Goal: Check status: Check status

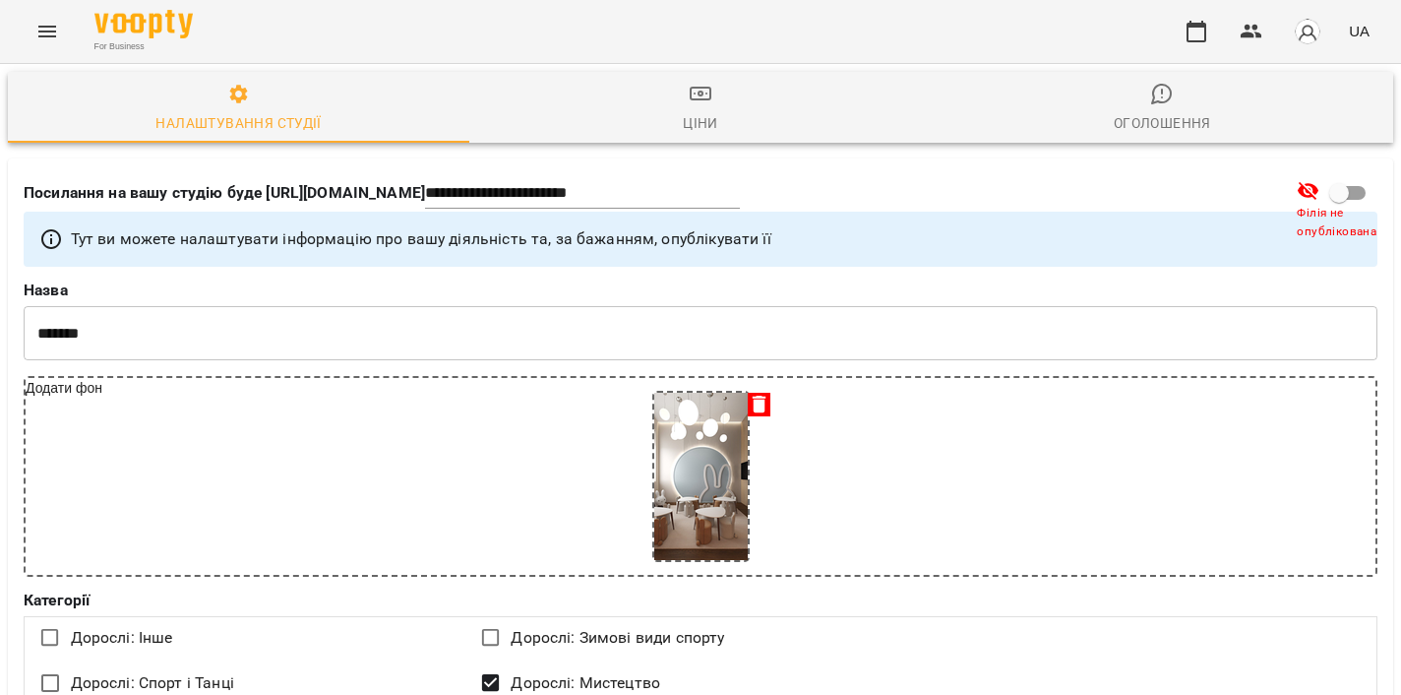
select select "**"
click at [1191, 15] on button "button" at bounding box center [1196, 31] width 47 height 47
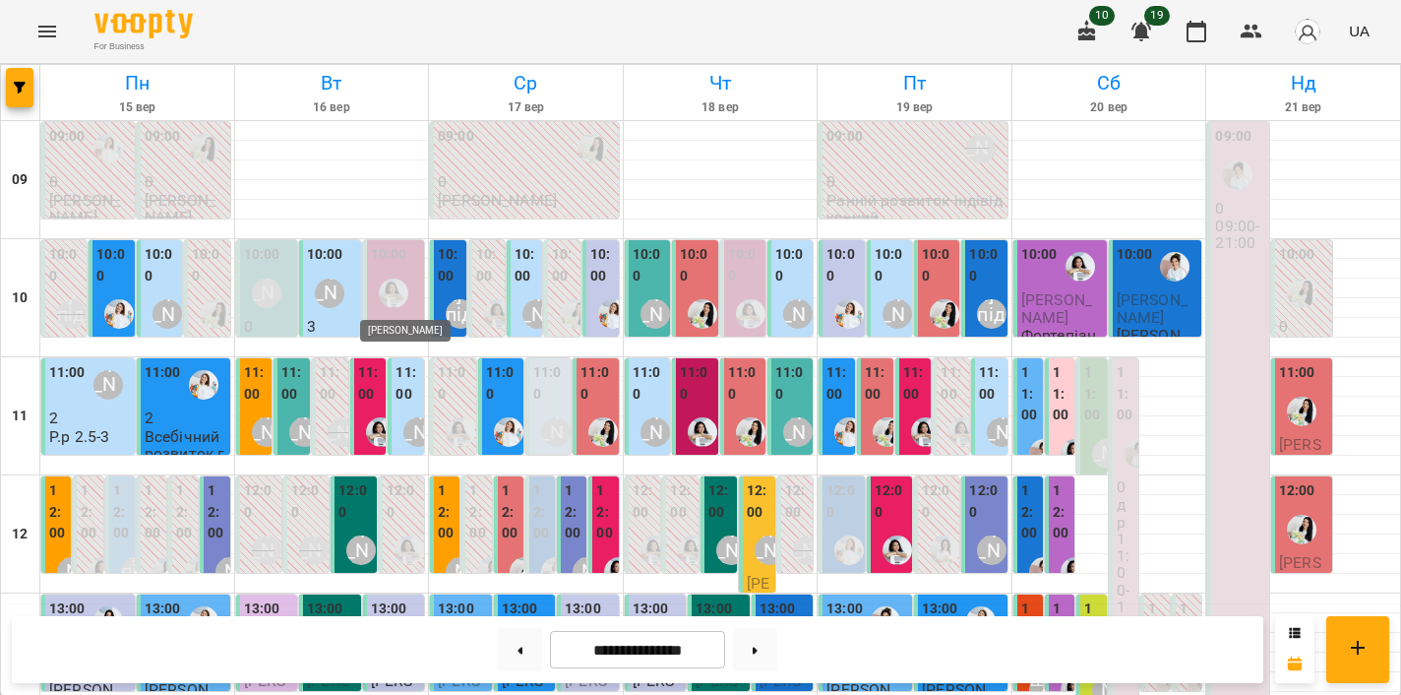
click at [405, 280] on img "Анна Білан" at bounding box center [394, 293] width 30 height 30
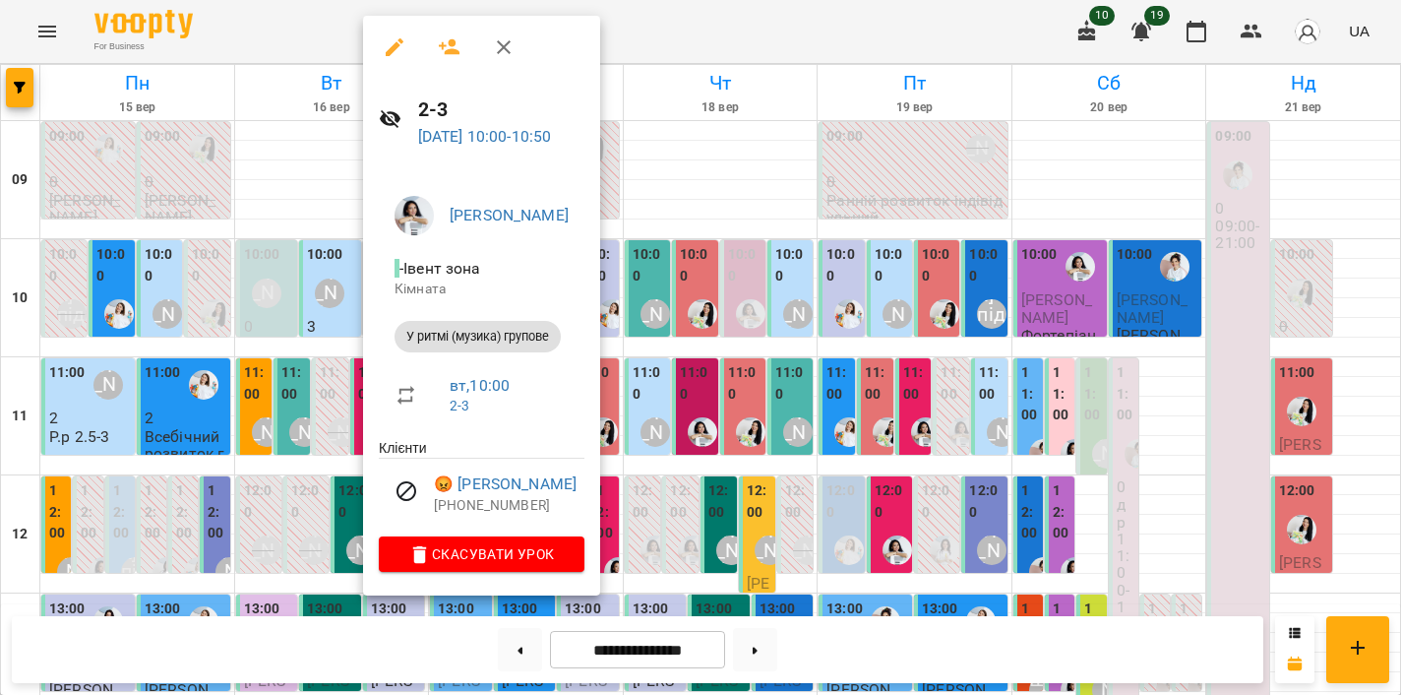
click at [731, 338] on div at bounding box center [700, 347] width 1401 height 695
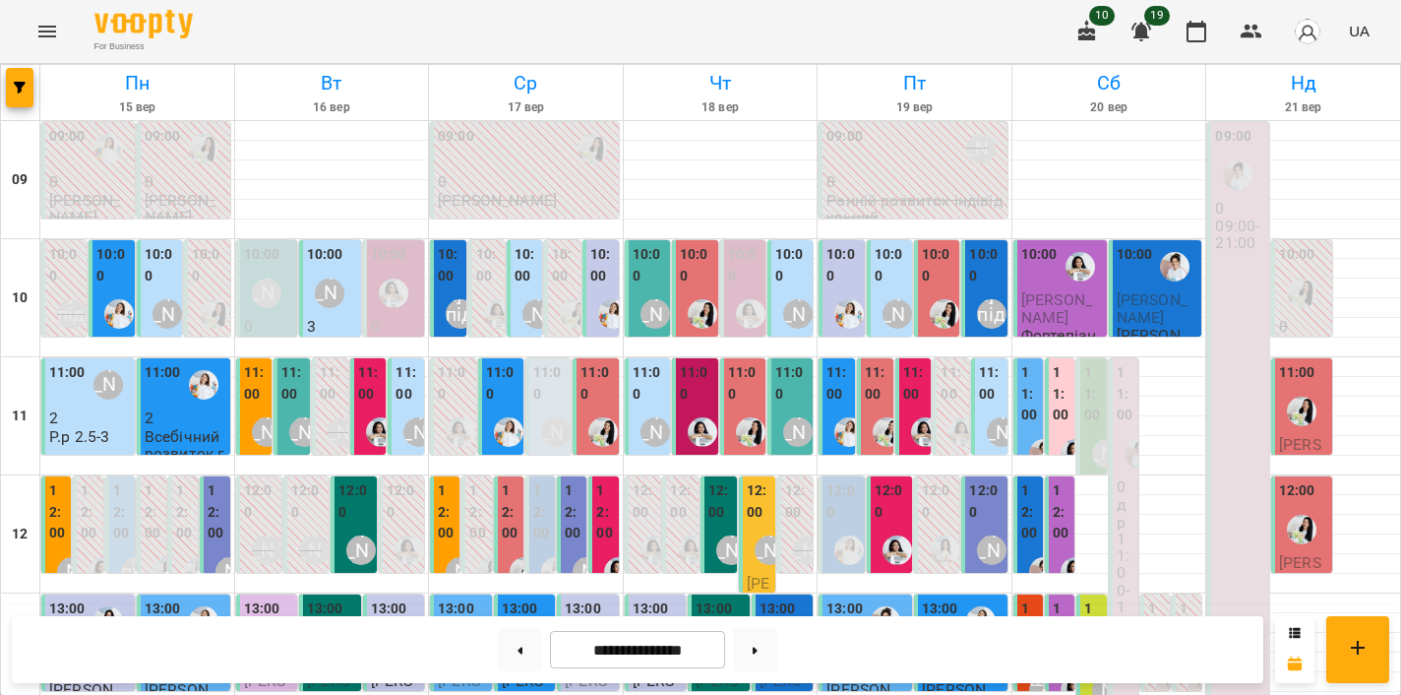
scroll to position [106, 0]
click at [506, 239] on div "10:00 [PERSON_NAME] [PERSON_NAME] 1.11 2-2.5" at bounding box center [525, 288] width 38 height 98
click at [523, 291] on div "[PERSON_NAME]" at bounding box center [537, 313] width 45 height 45
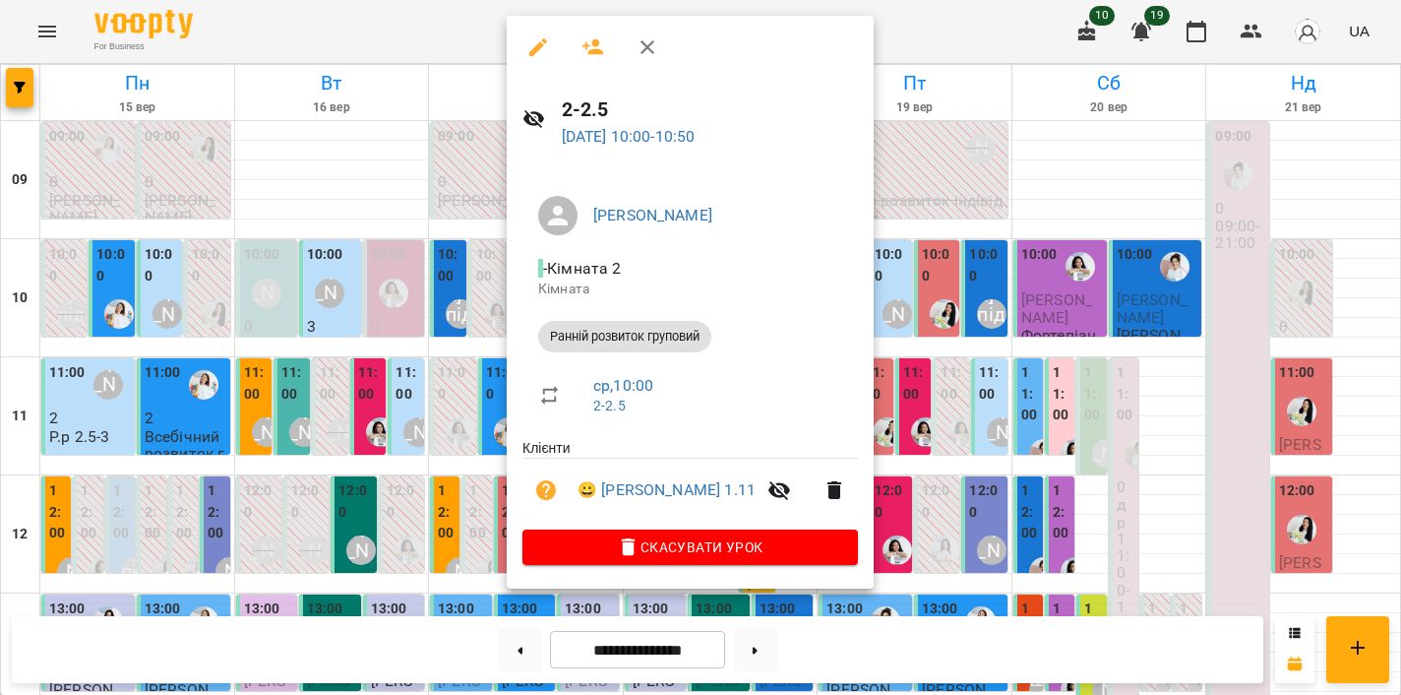
click at [460, 243] on div at bounding box center [700, 347] width 1401 height 695
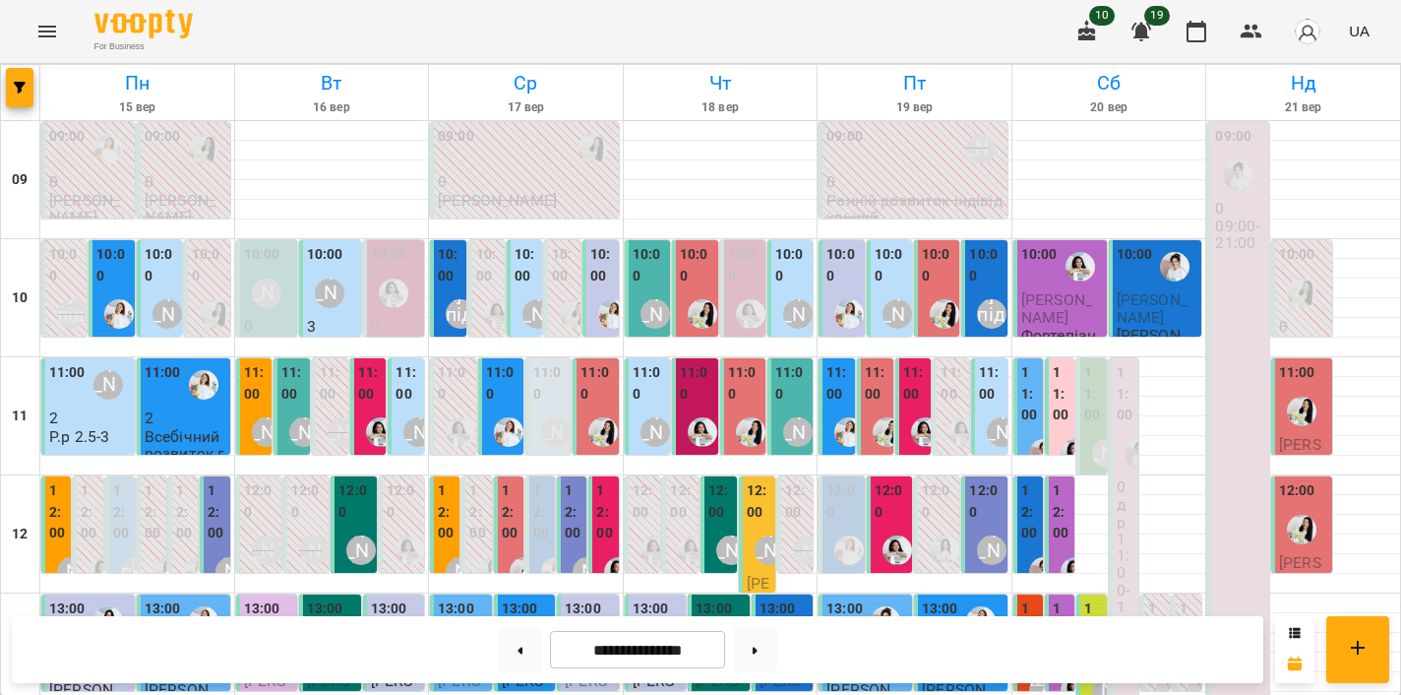
click at [458, 244] on div "10:00" at bounding box center [450, 267] width 25 height 47
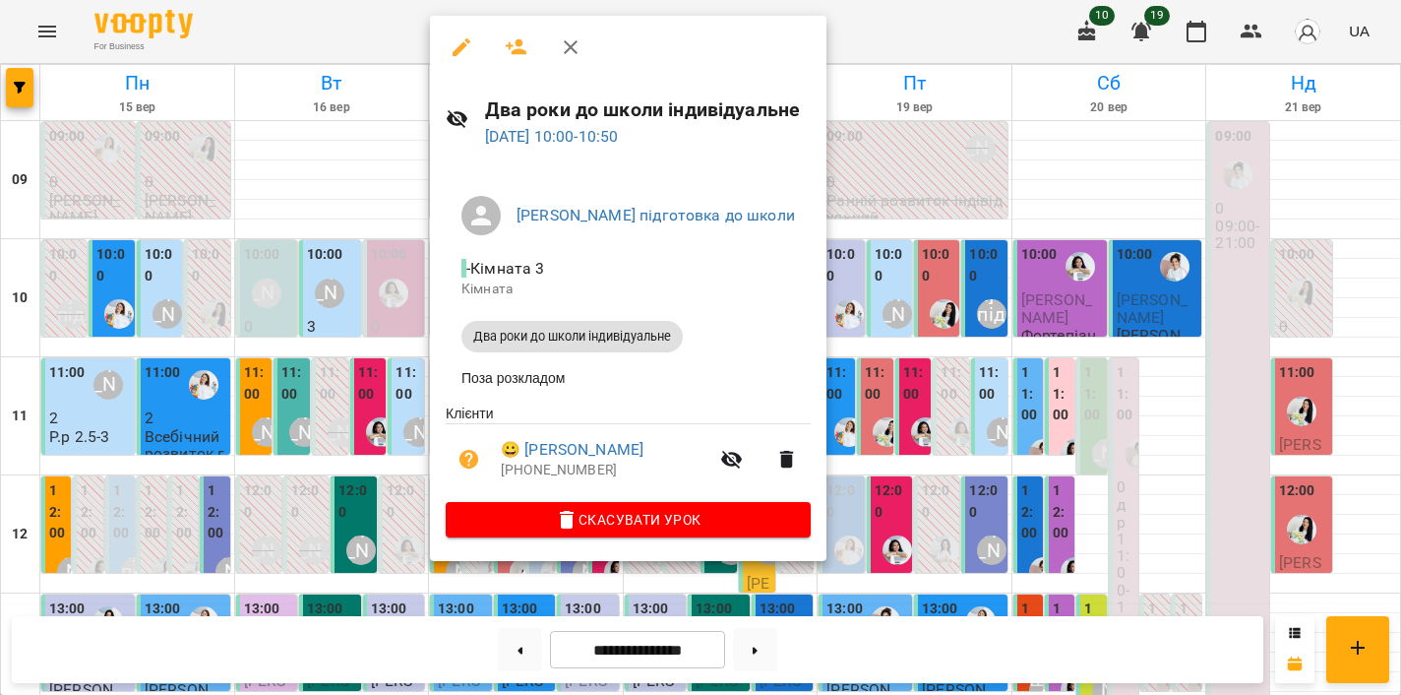
click at [416, 213] on div at bounding box center [700, 347] width 1401 height 695
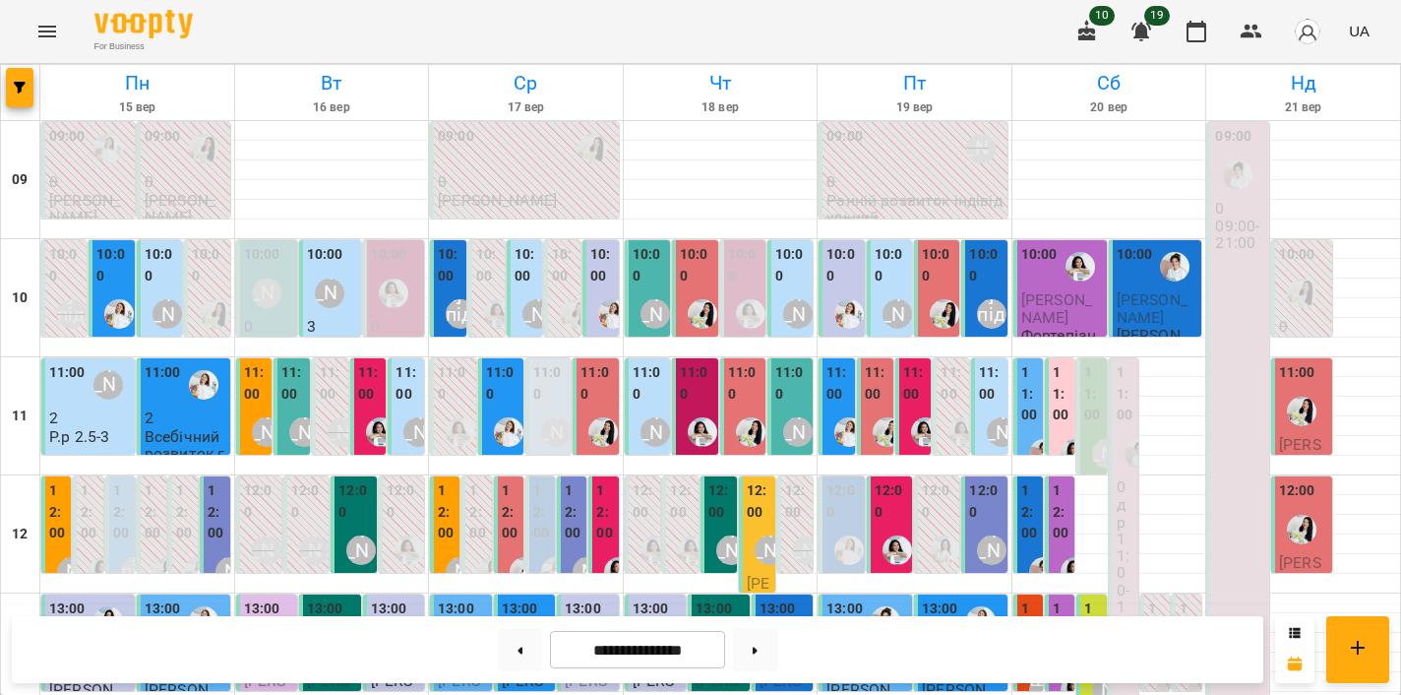
click at [611, 244] on label "10:00" at bounding box center [602, 265] width 25 height 42
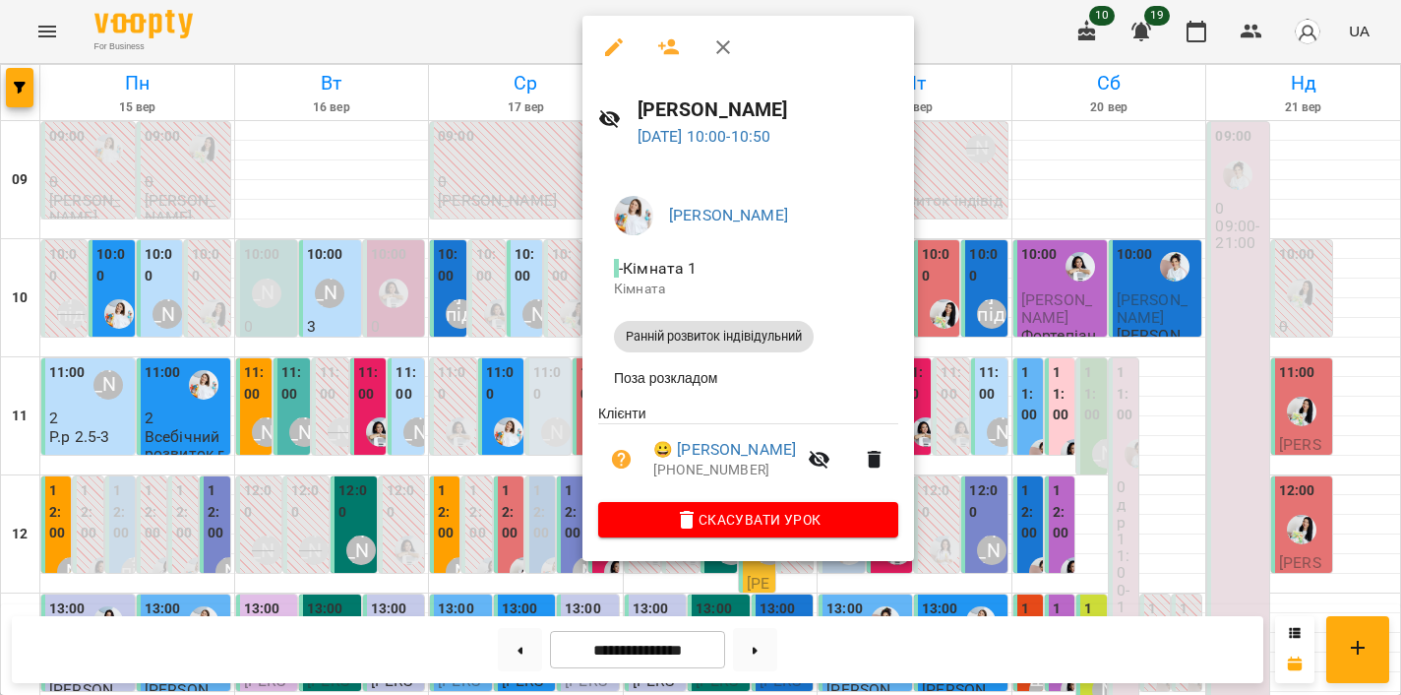
click at [548, 223] on div at bounding box center [700, 347] width 1401 height 695
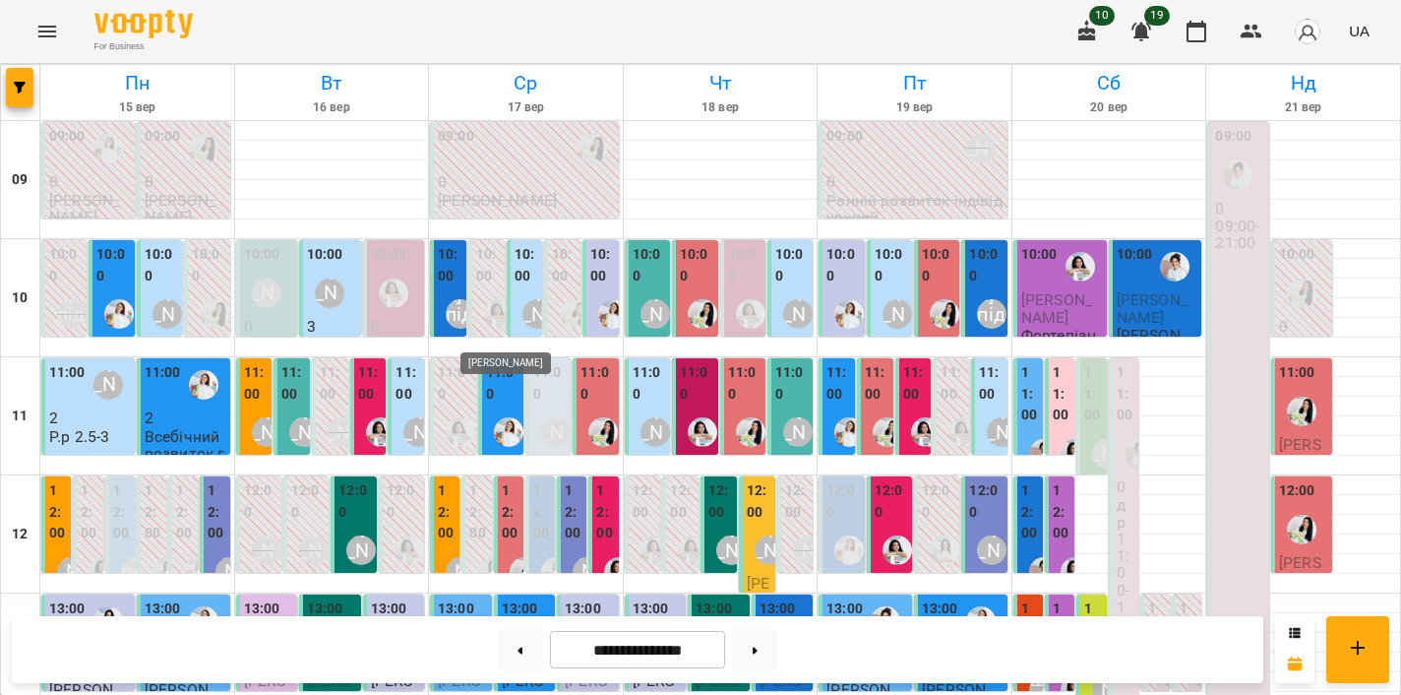
click at [496, 417] on img "Юлія Масющенко" at bounding box center [509, 432] width 30 height 30
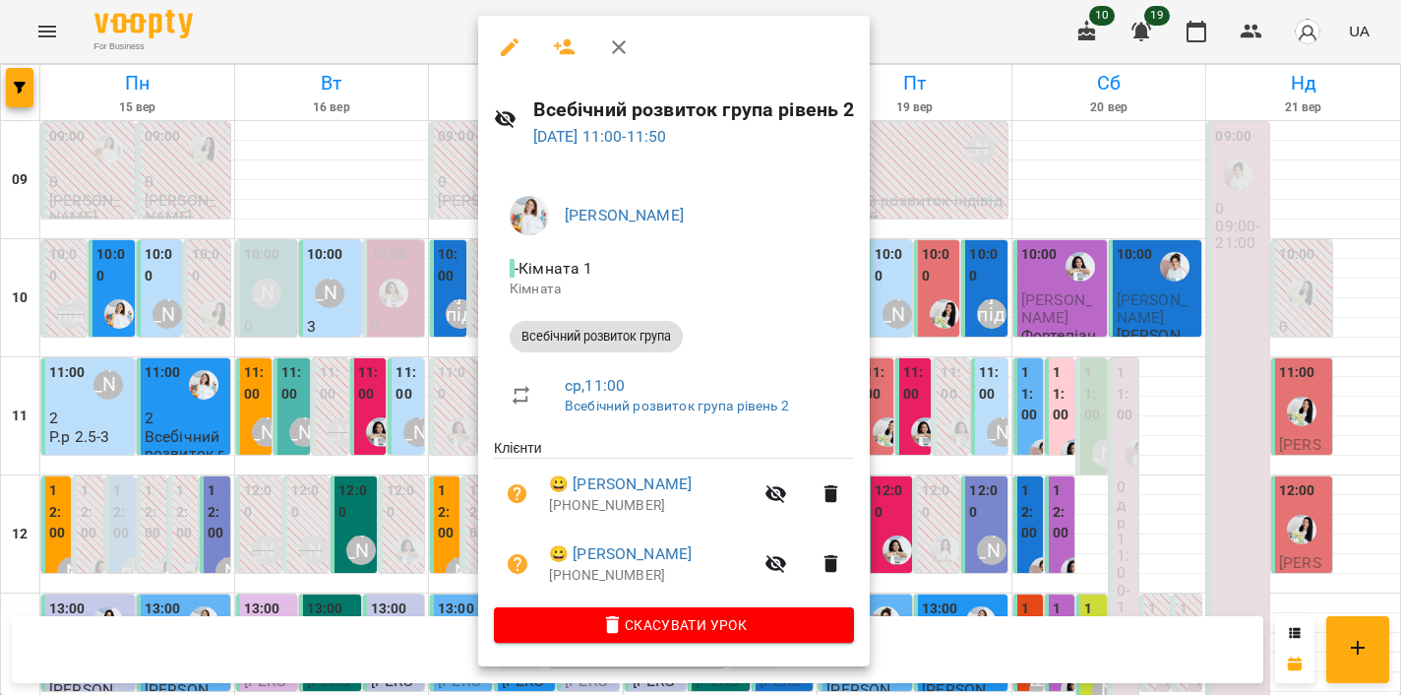
click at [456, 317] on div at bounding box center [700, 347] width 1401 height 695
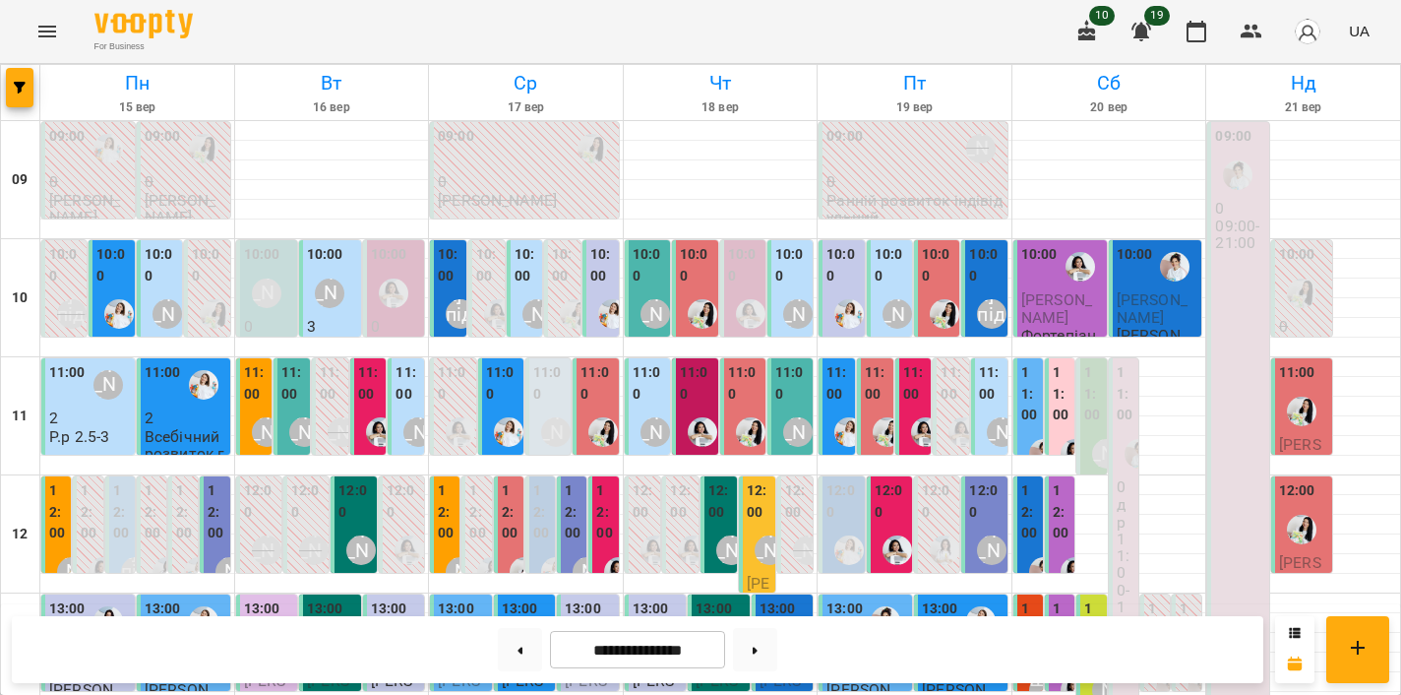
click at [603, 362] on div "11:00" at bounding box center [597, 385] width 33 height 47
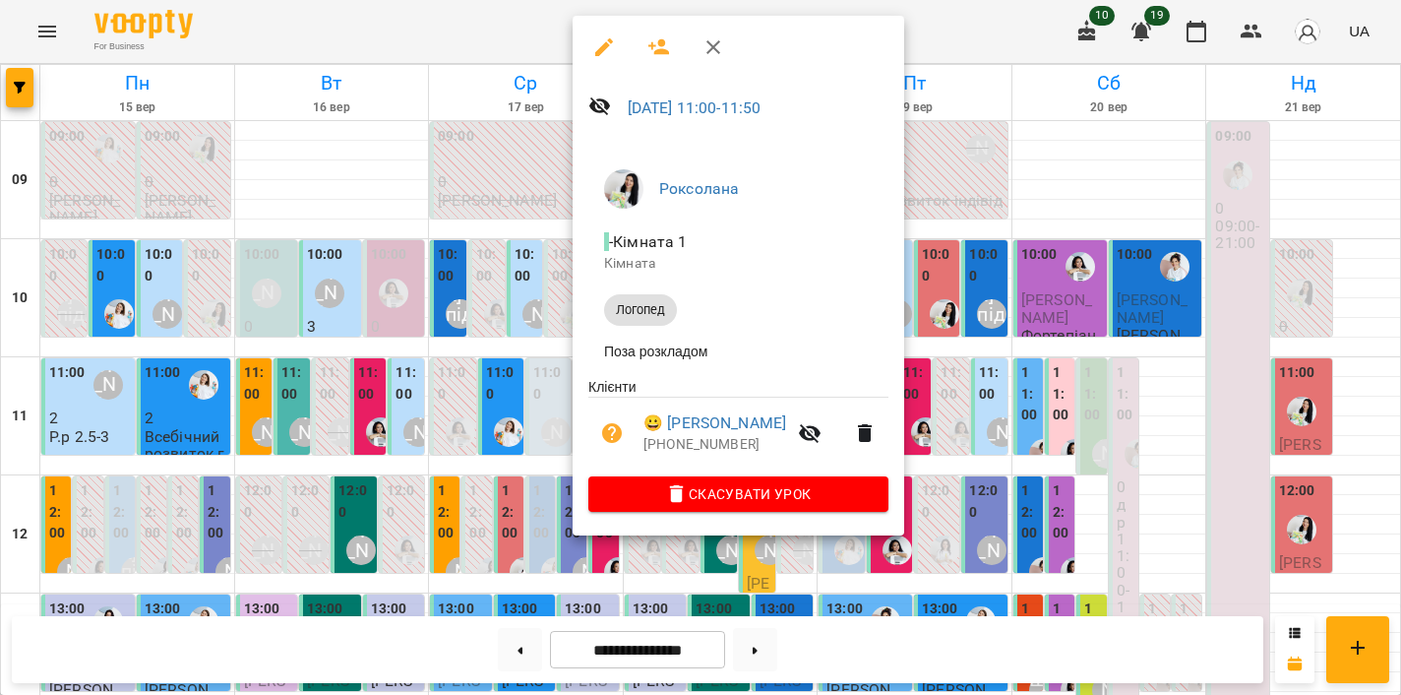
click at [520, 311] on div at bounding box center [700, 347] width 1401 height 695
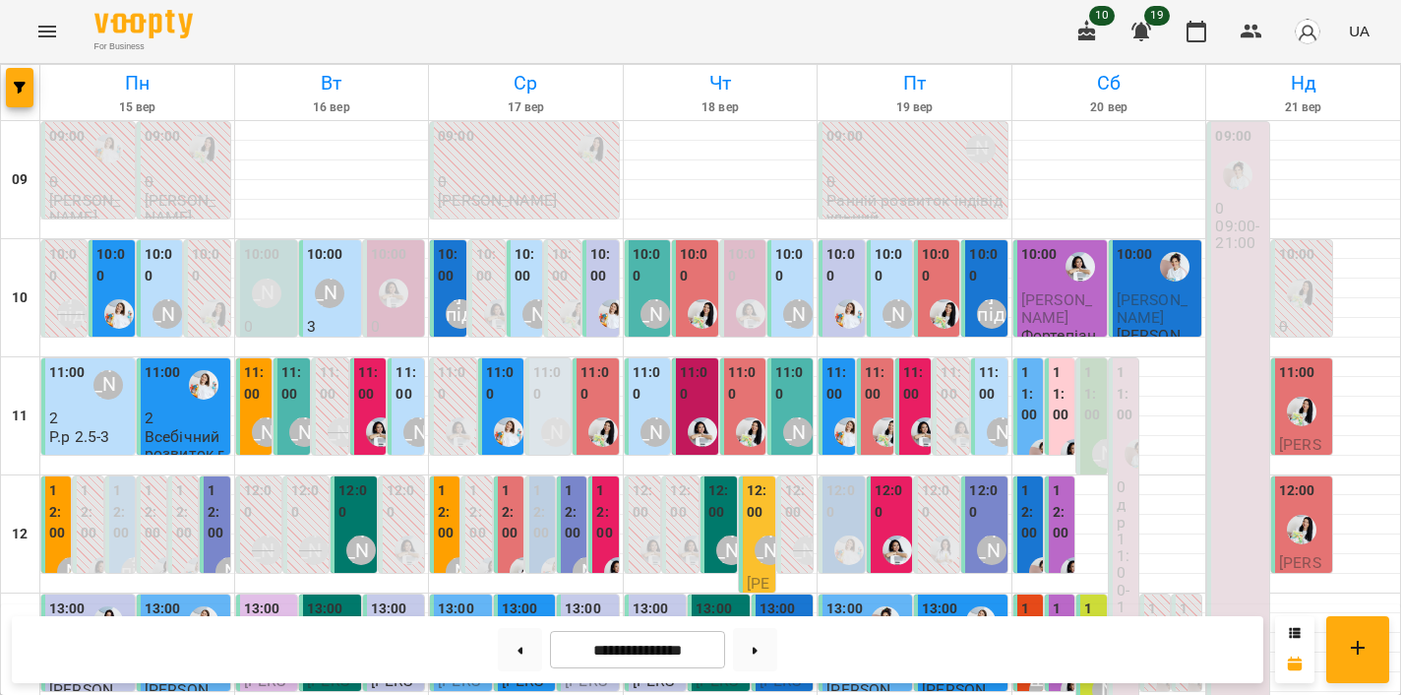
click at [500, 476] on div "12:00 Лапкій Спартак Лапкій Спартак" at bounding box center [509, 692] width 30 height 432
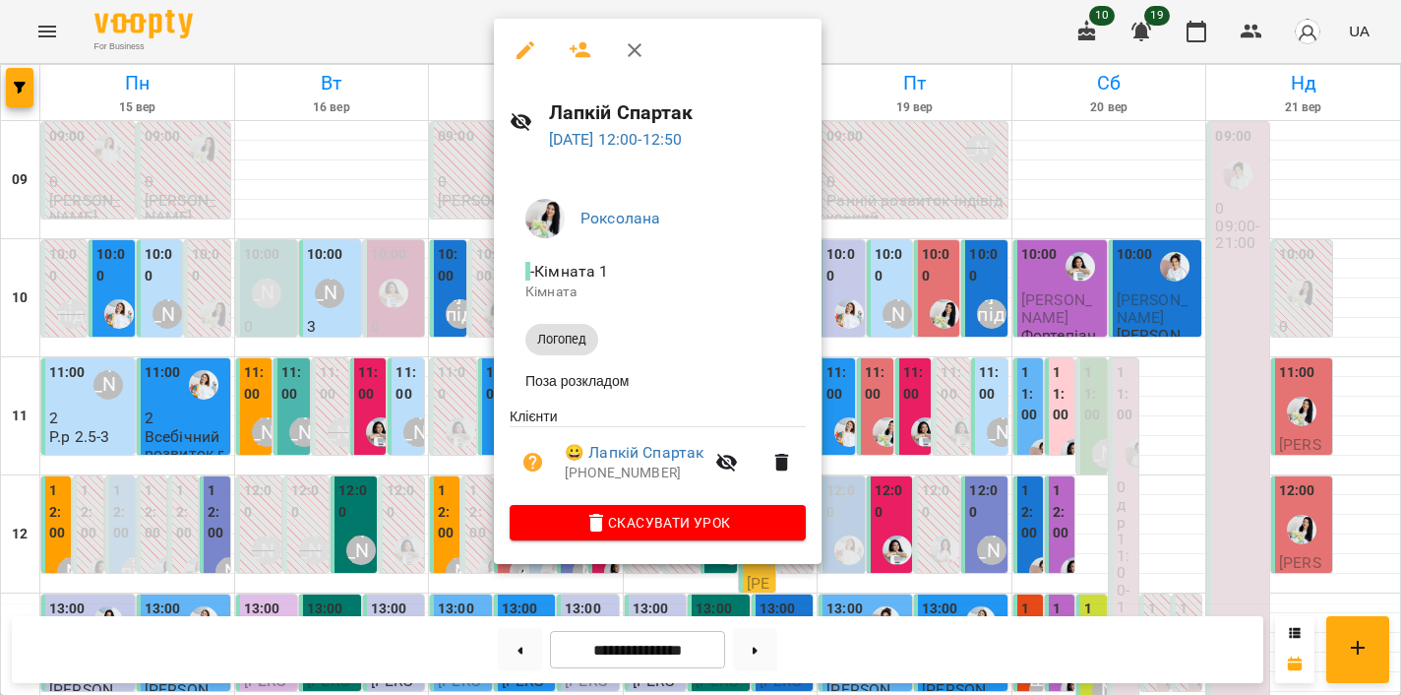
click at [449, 421] on div at bounding box center [700, 347] width 1401 height 695
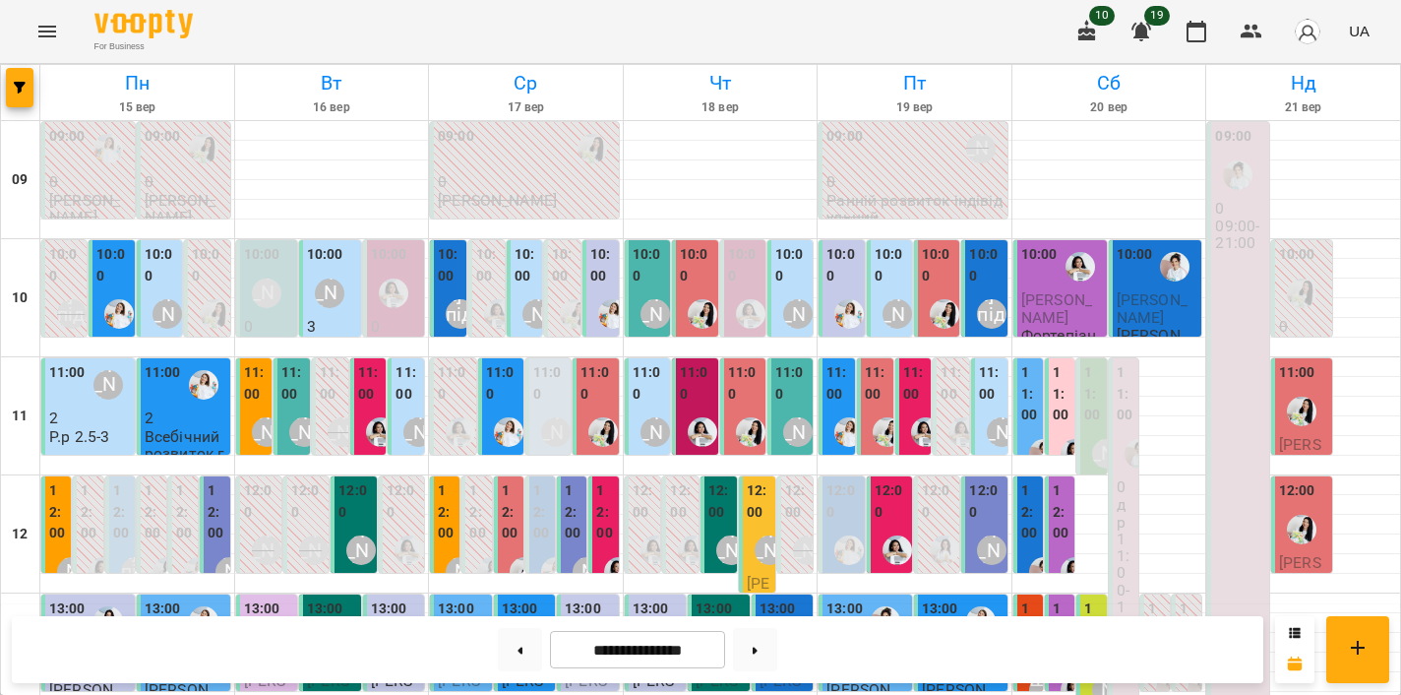
click at [443, 480] on label "12:00" at bounding box center [447, 512] width 18 height 64
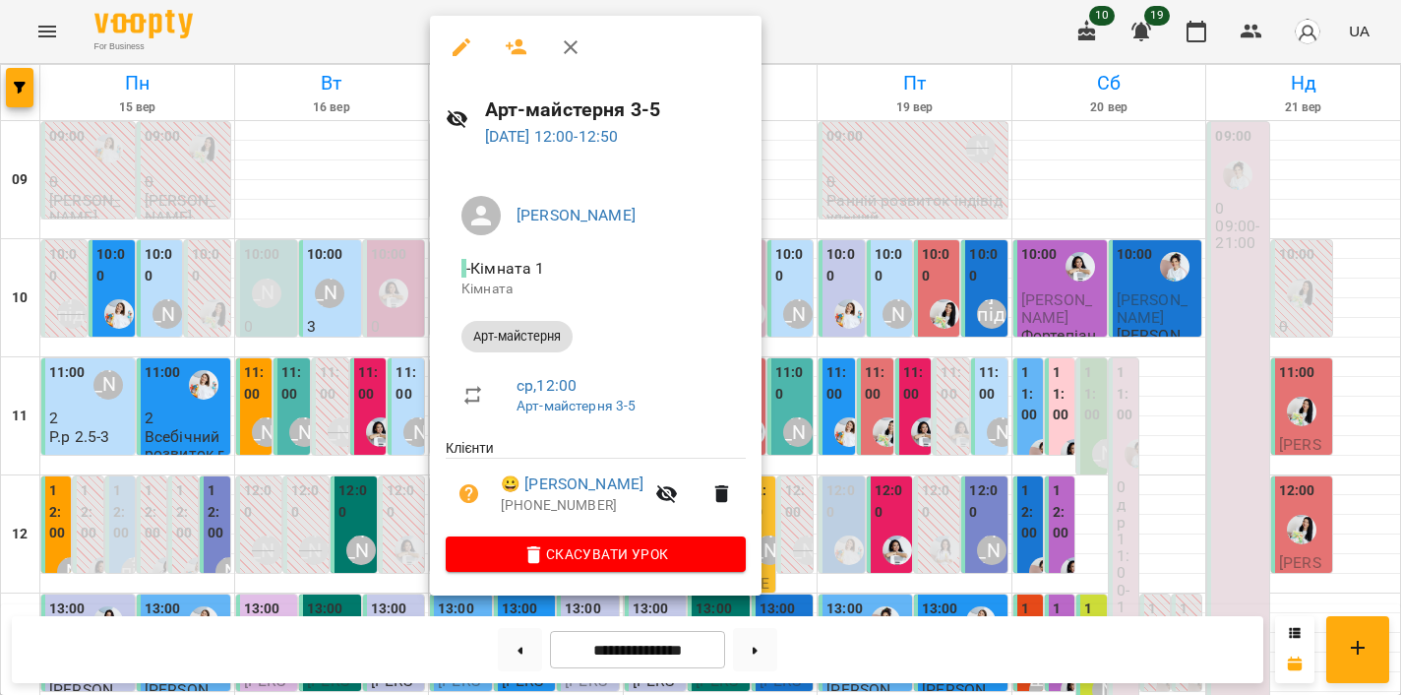
click at [833, 316] on div at bounding box center [700, 347] width 1401 height 695
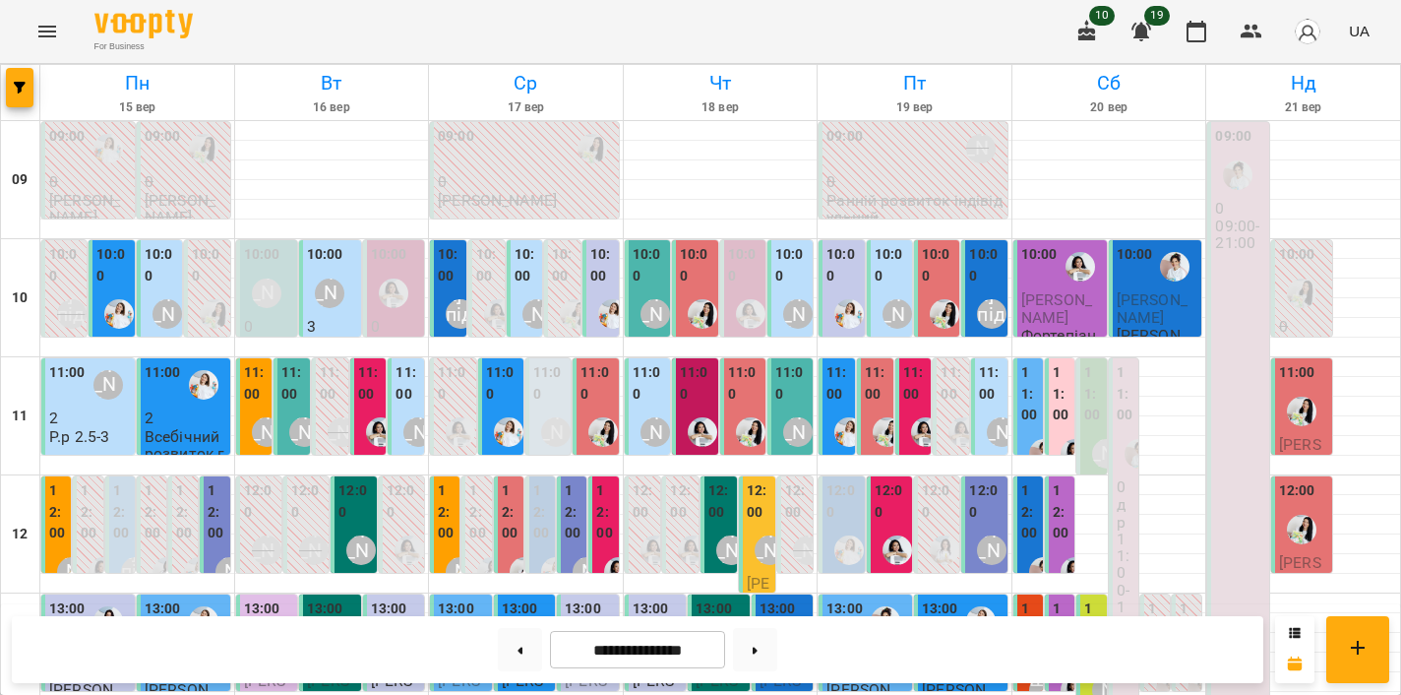
scroll to position [159, 0]
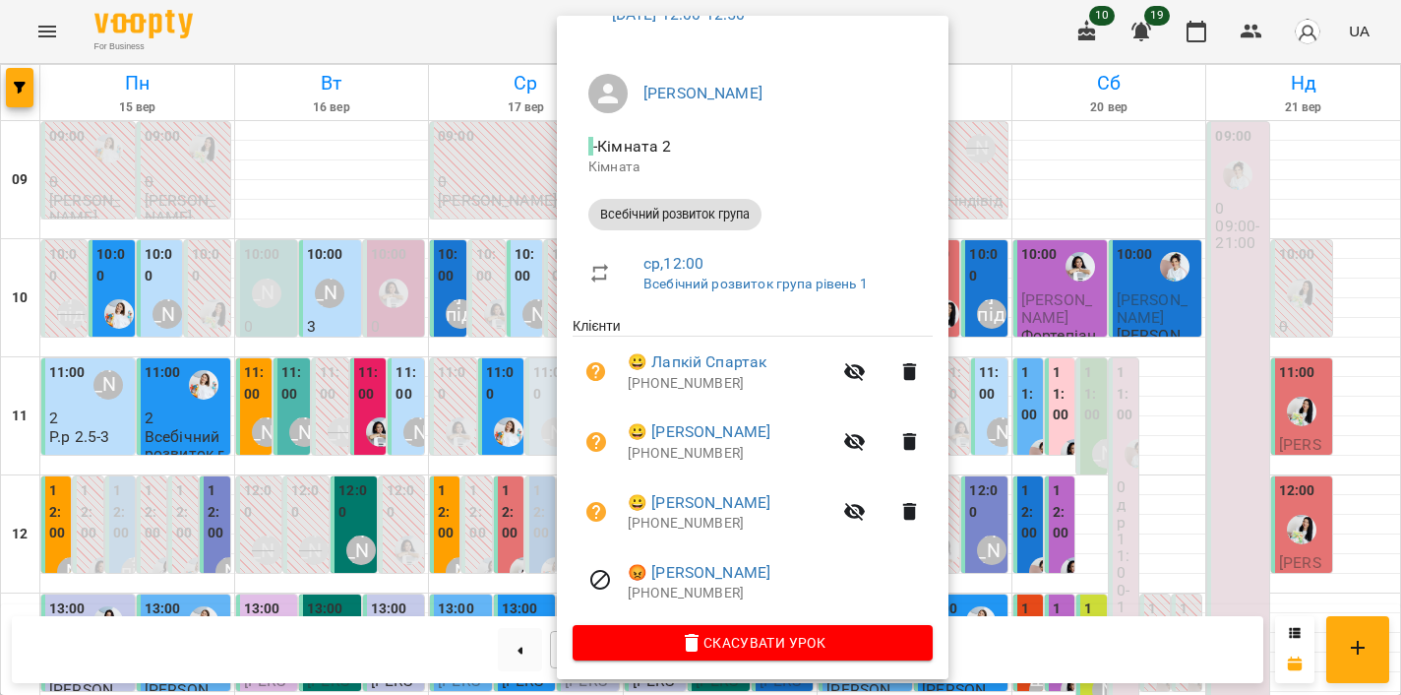
scroll to position [121, 0]
click at [492, 419] on div at bounding box center [700, 347] width 1401 height 695
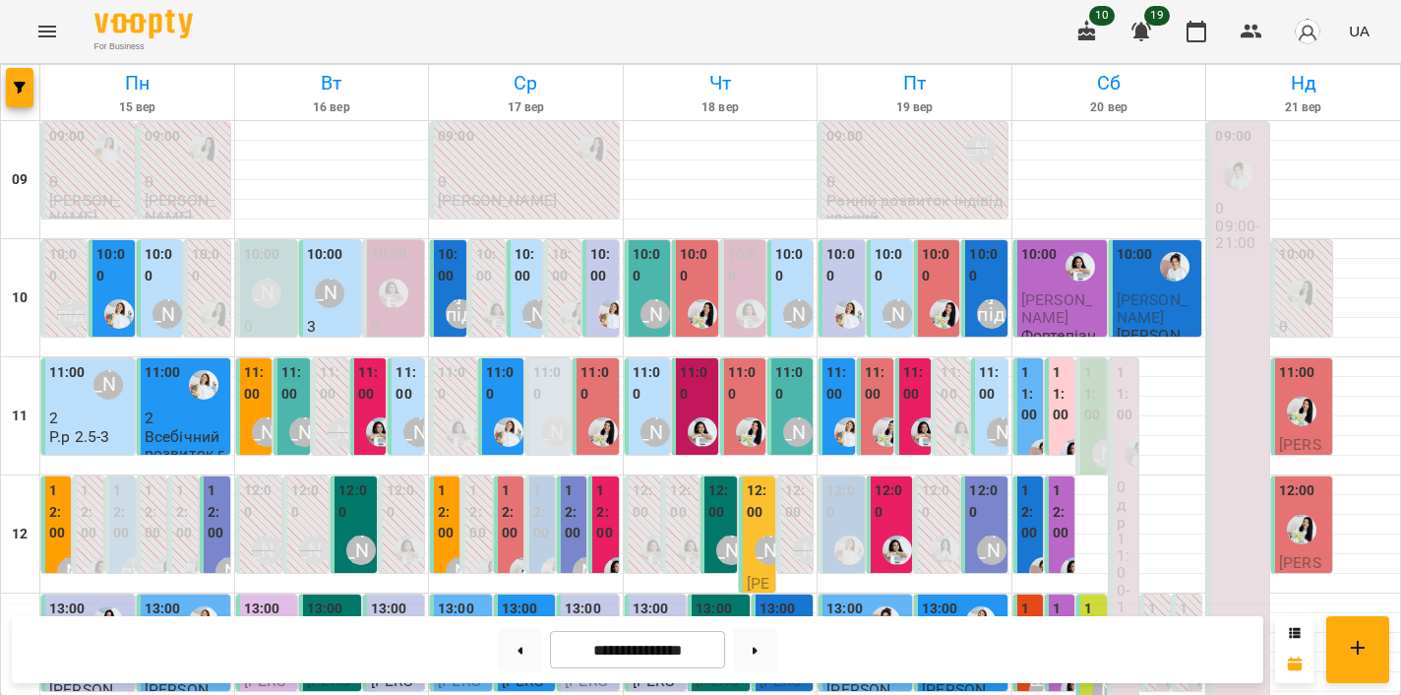
click at [223, 480] on label "12:00" at bounding box center [217, 512] width 18 height 64
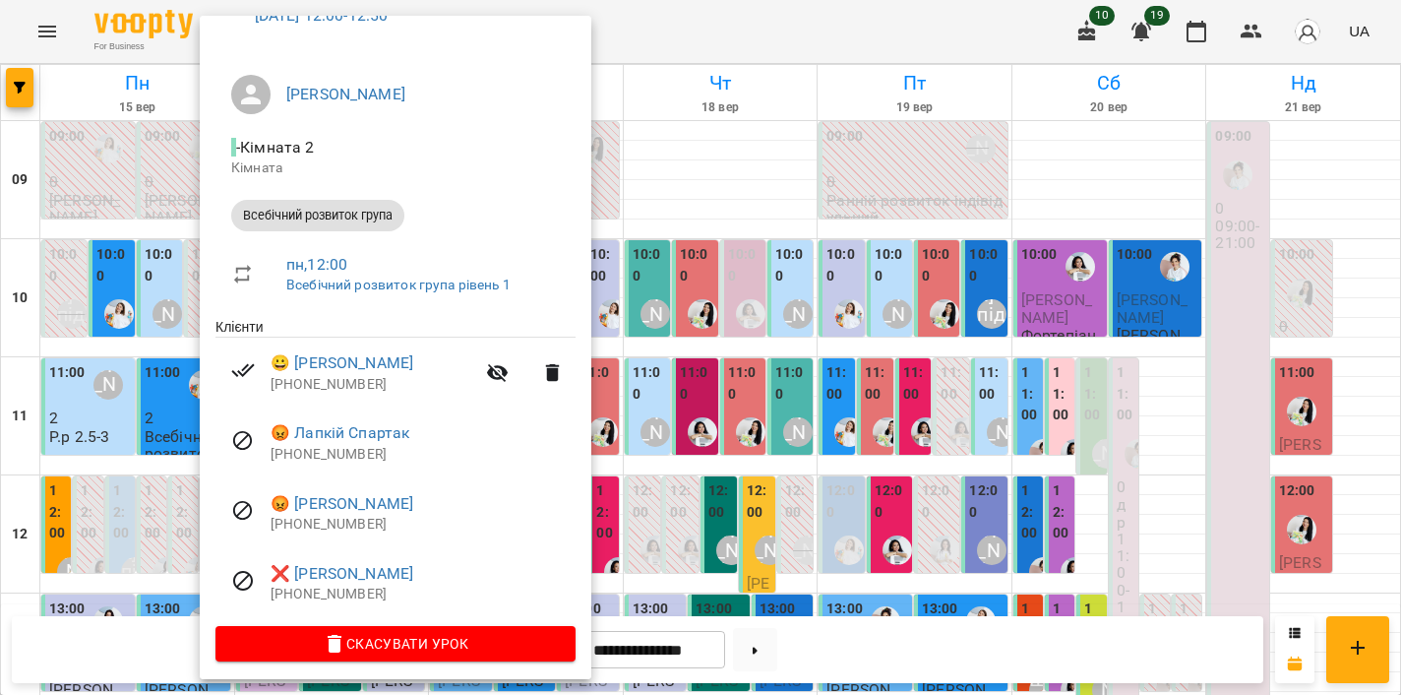
click at [758, 380] on div at bounding box center [700, 347] width 1401 height 695
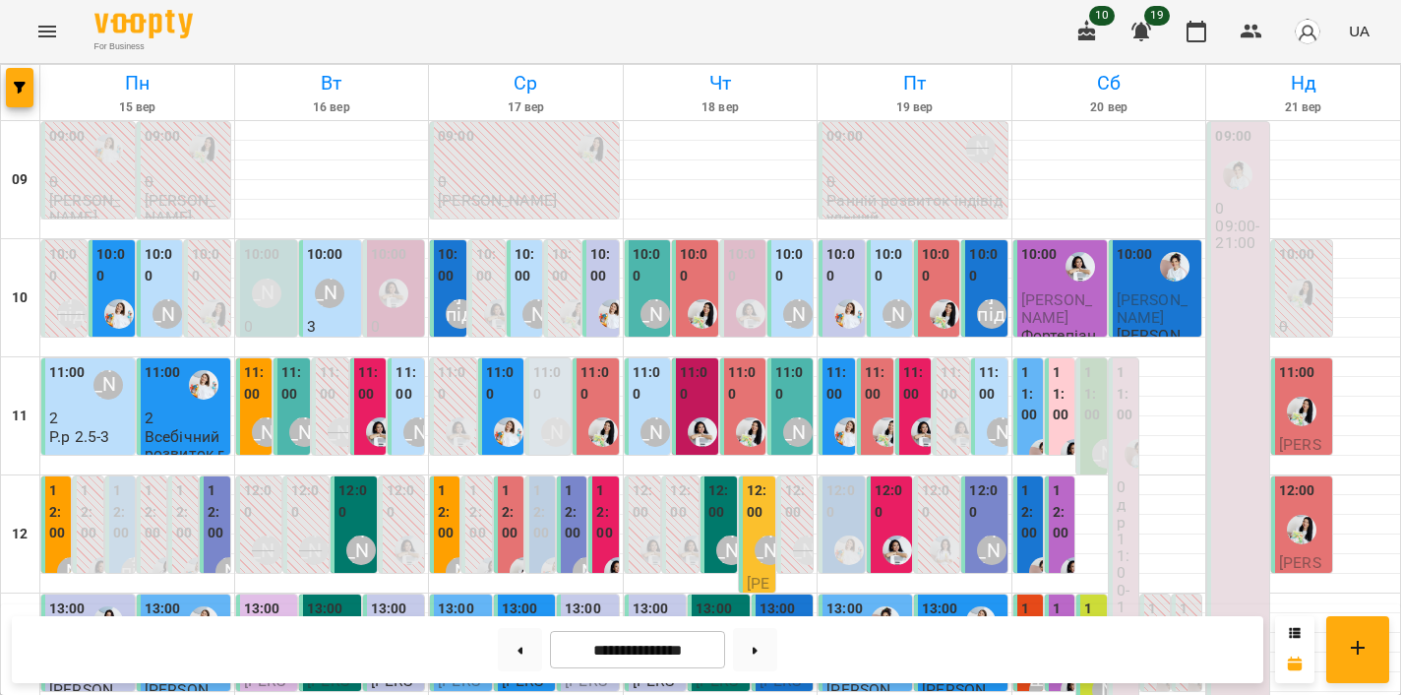
click at [609, 480] on label "12:00" at bounding box center [605, 512] width 18 height 64
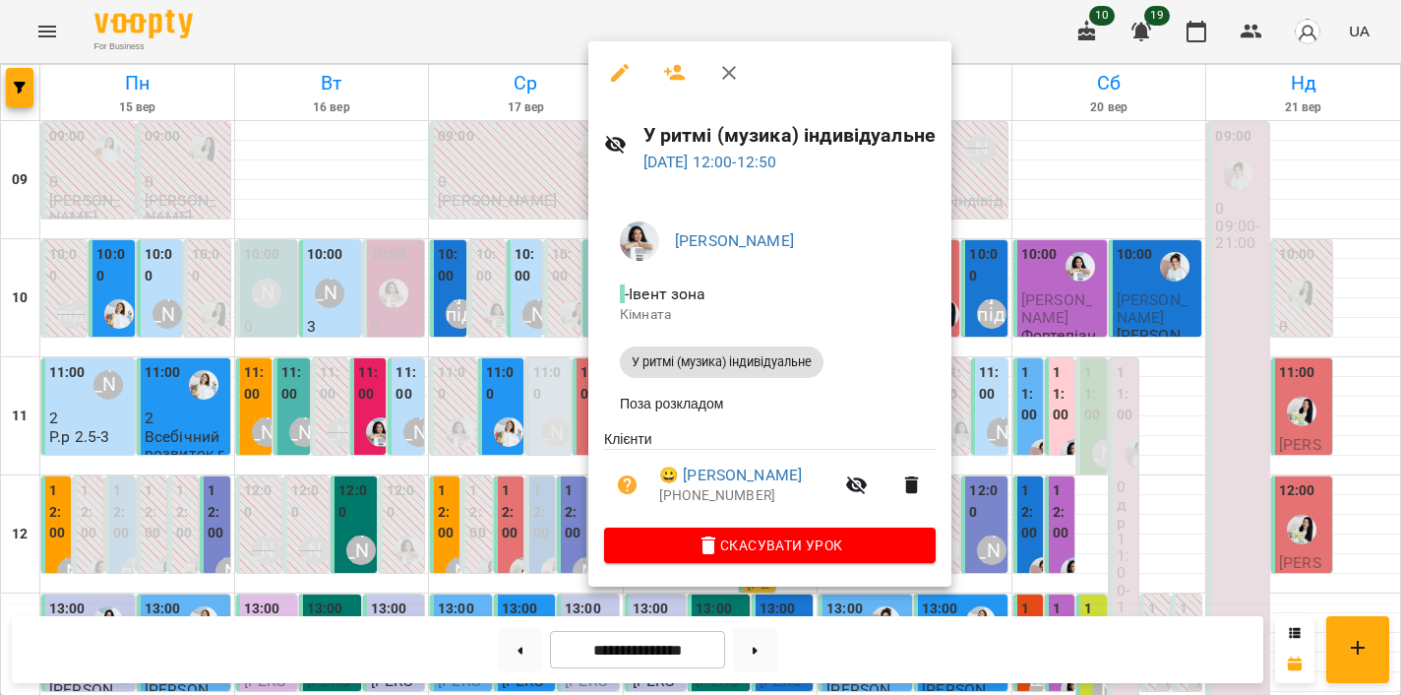
click at [541, 387] on div at bounding box center [700, 347] width 1401 height 695
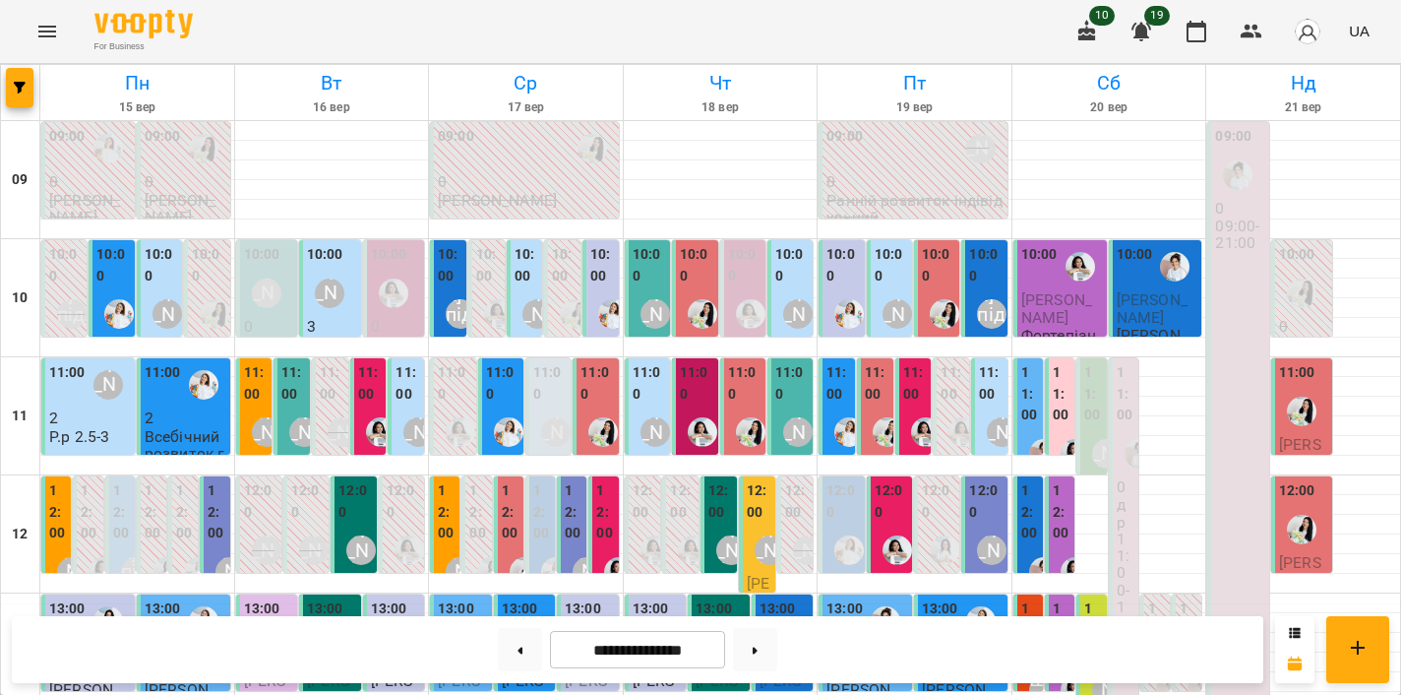
scroll to position [0, 0]
